Goal: Information Seeking & Learning: Learn about a topic

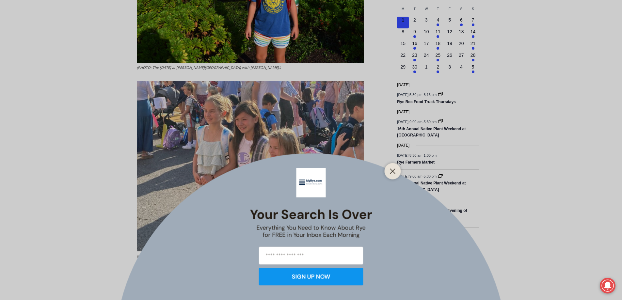
scroll to position [294, 0]
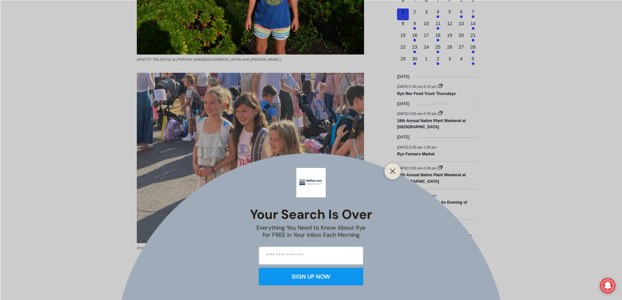
click at [385, 172] on div at bounding box center [393, 171] width 16 height 16
click at [390, 172] on icon "Close" at bounding box center [393, 171] width 6 height 6
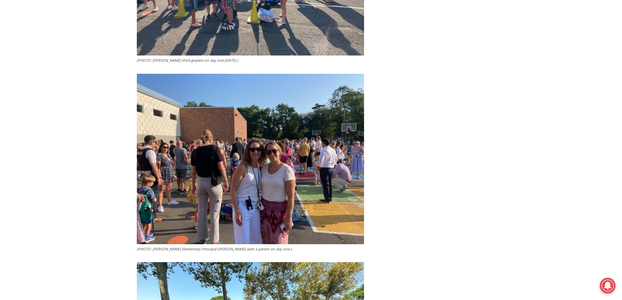
scroll to position [686, 0]
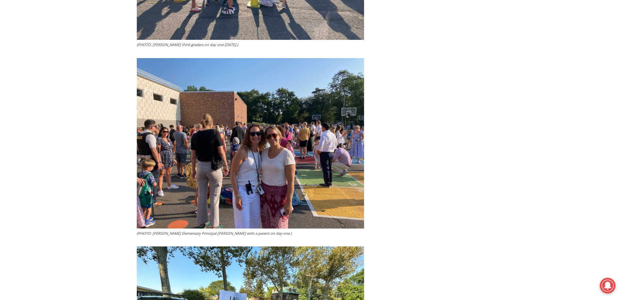
click at [283, 153] on img at bounding box center [250, 143] width 227 height 170
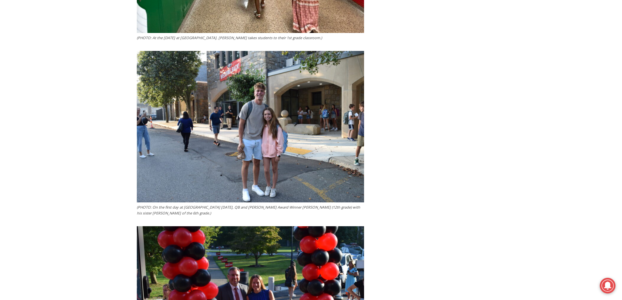
scroll to position [2155, 0]
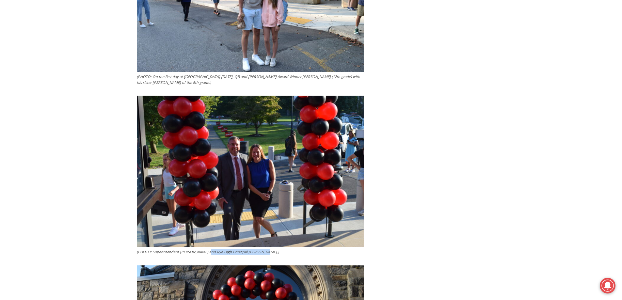
drag, startPoint x: 204, startPoint y: 248, endPoint x: 259, endPoint y: 248, distance: 54.9
click at [259, 249] on figcaption "(PHOTO: Superintendent Eric Byrne and Rye High Principal Suzanne Short.)" at bounding box center [250, 252] width 227 height 6
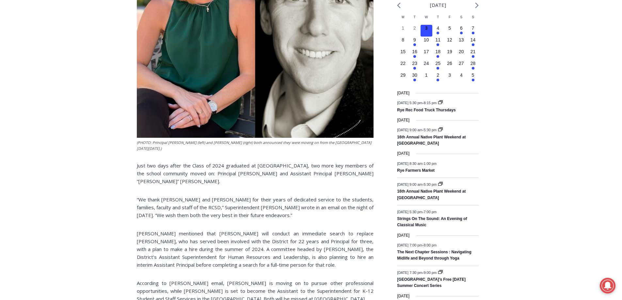
scroll to position [163, 0]
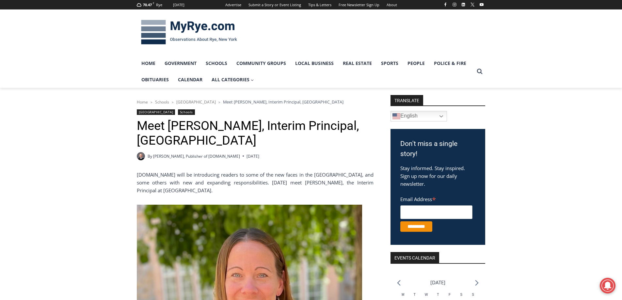
click at [203, 27] on img at bounding box center [189, 32] width 104 height 34
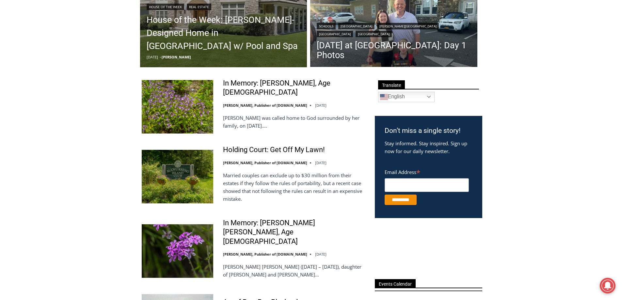
scroll to position [163, 0]
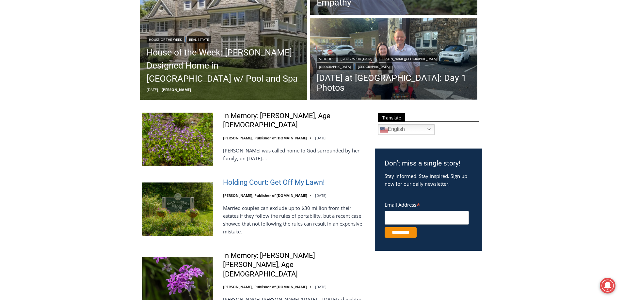
click at [303, 180] on link "Holding Court: Get Off My Lawn!" at bounding box center [274, 182] width 102 height 9
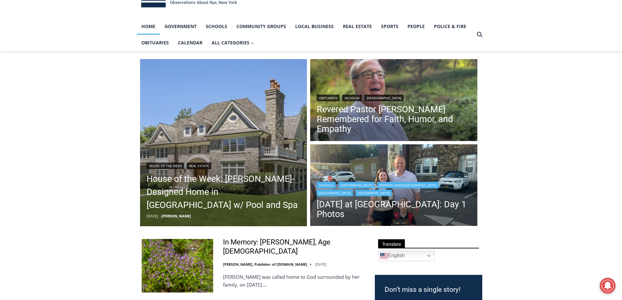
scroll to position [33, 0]
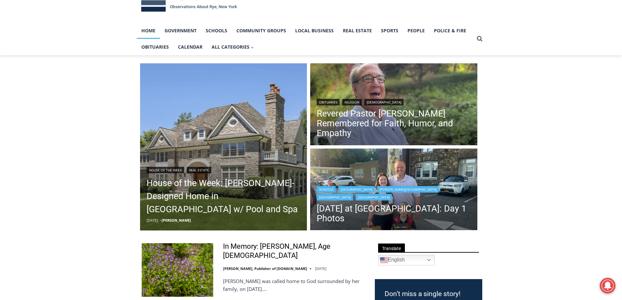
click at [386, 188] on div "Schools | Midland Elementary | Osborn Elementary | Rye City School District | R…" at bounding box center [394, 193] width 154 height 16
click at [402, 216] on link "First Day of School at Rye City Schools: Day 1 Photos" at bounding box center [394, 214] width 154 height 20
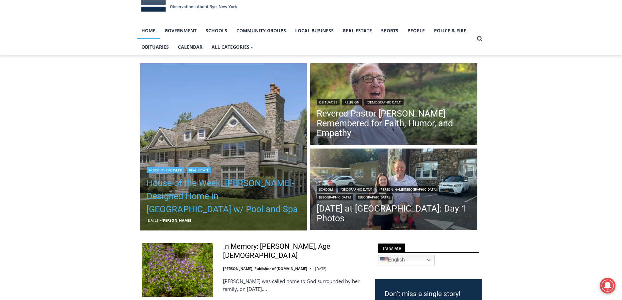
click at [200, 198] on link "House of the Week: Rich Granoff-Designed Home in Greenwich w/ Pool and Spa" at bounding box center [224, 196] width 154 height 39
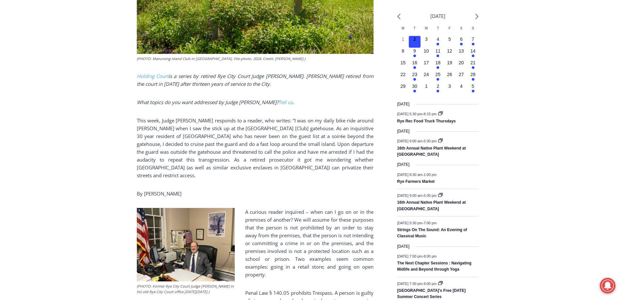
scroll to position [163, 0]
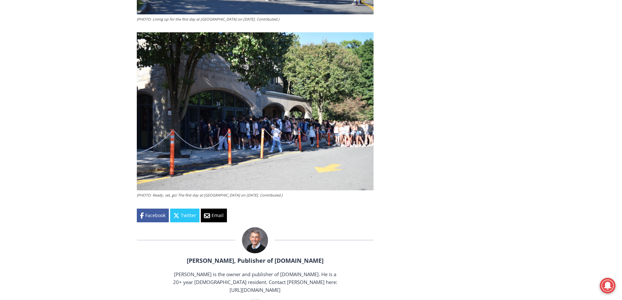
scroll to position [1241, 0]
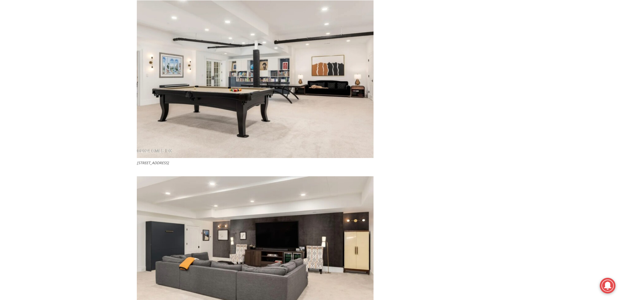
scroll to position [2155, 0]
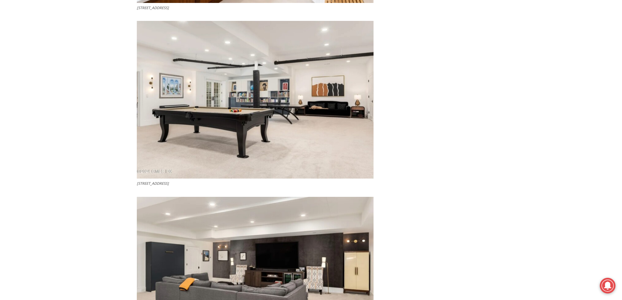
drag, startPoint x: 197, startPoint y: 161, endPoint x: 133, endPoint y: 165, distance: 63.4
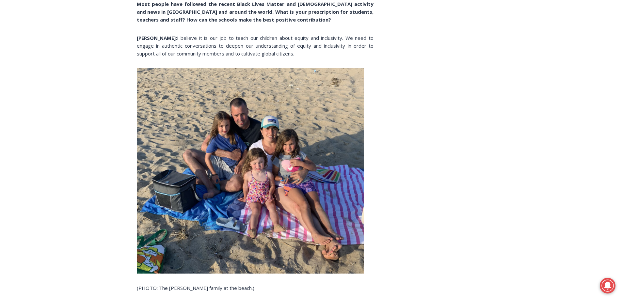
scroll to position [980, 0]
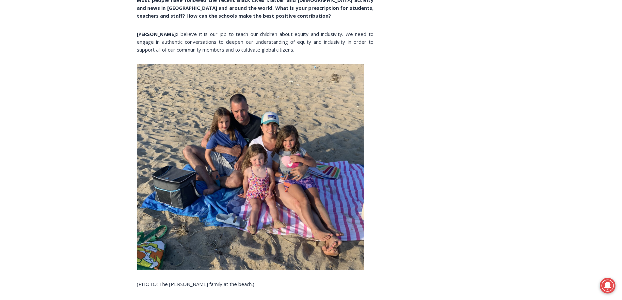
click at [261, 128] on img at bounding box center [250, 167] width 227 height 206
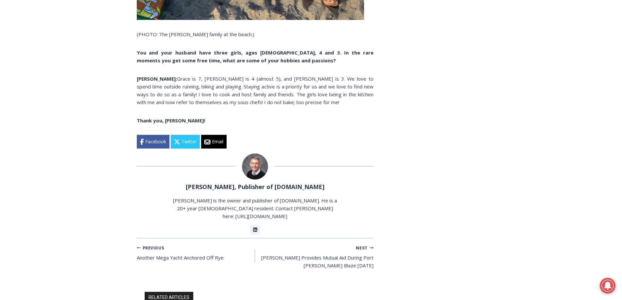
scroll to position [1241, 0]
